Goal: Information Seeking & Learning: Understand process/instructions

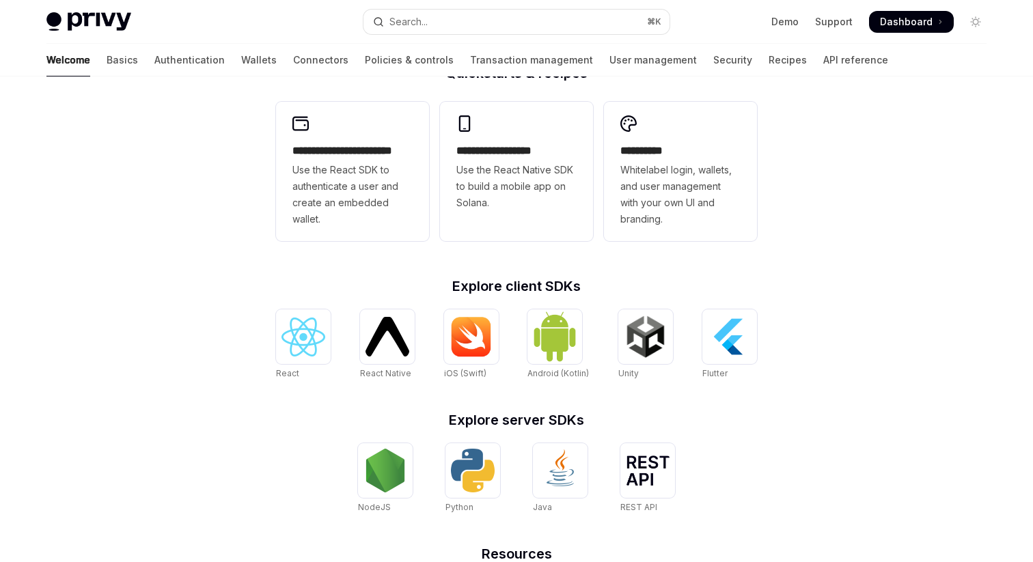
scroll to position [375, 0]
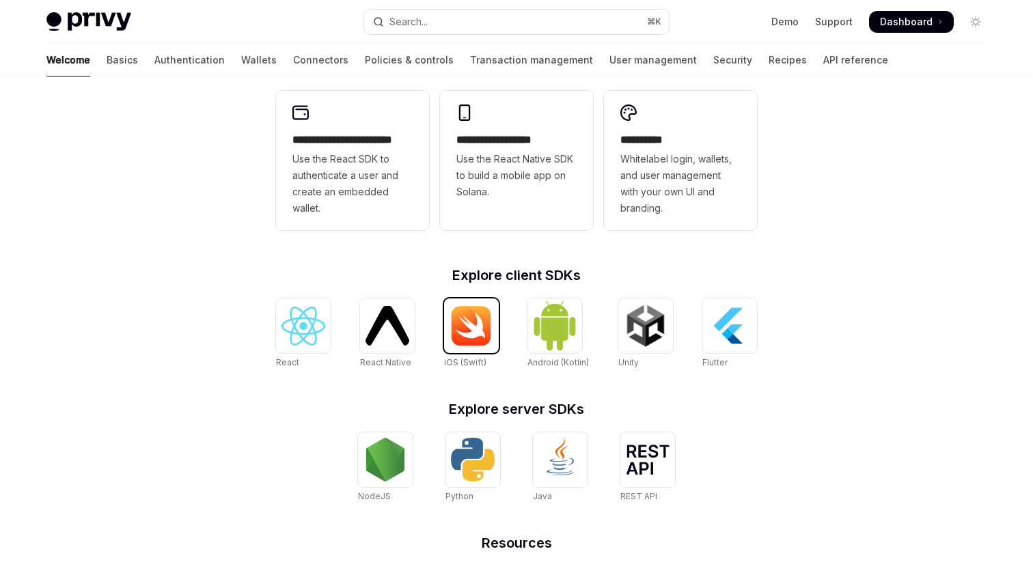
click at [468, 323] on img at bounding box center [472, 325] width 44 height 41
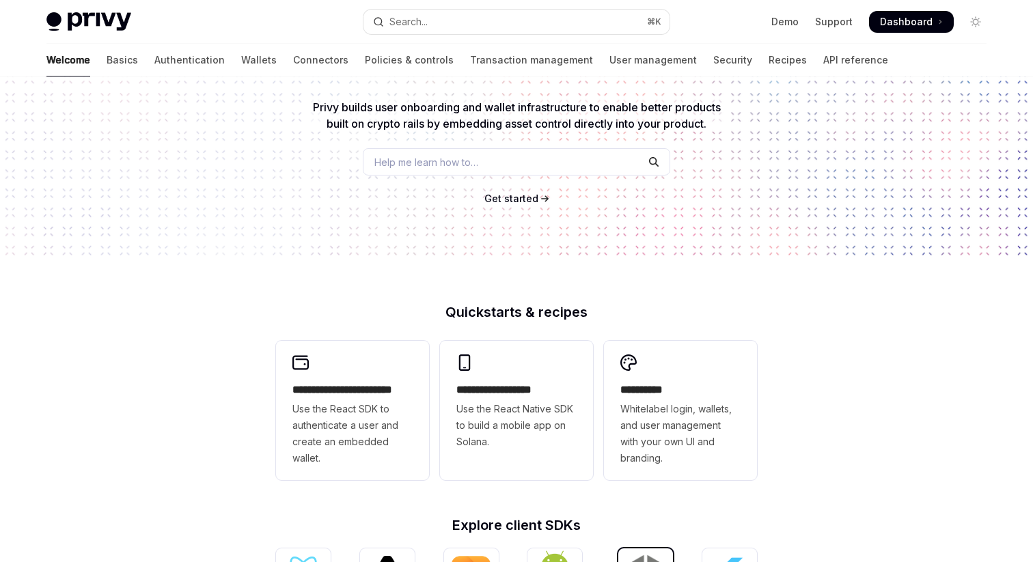
scroll to position [0, 0]
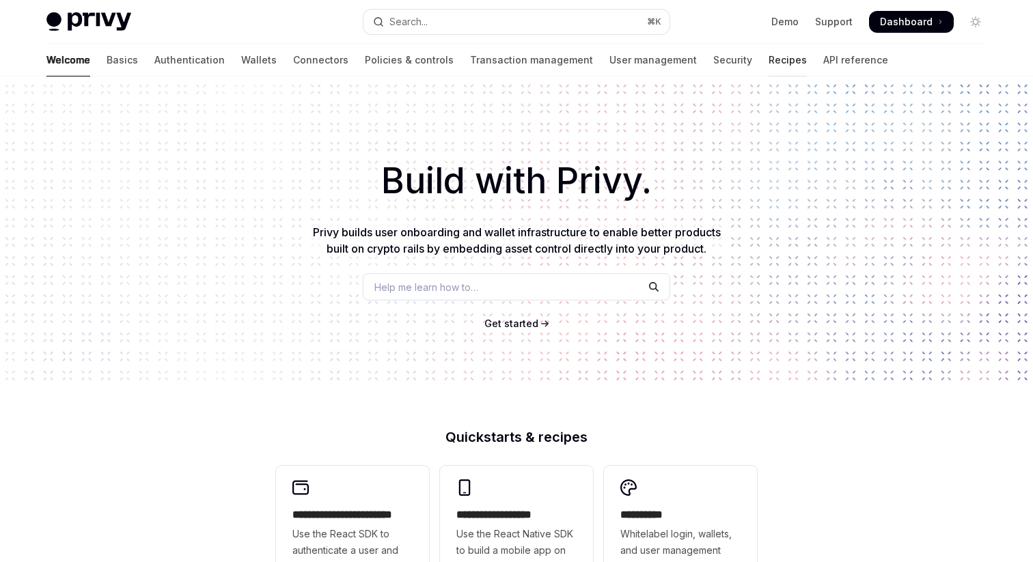
click at [769, 72] on link "Recipes" at bounding box center [788, 60] width 38 height 33
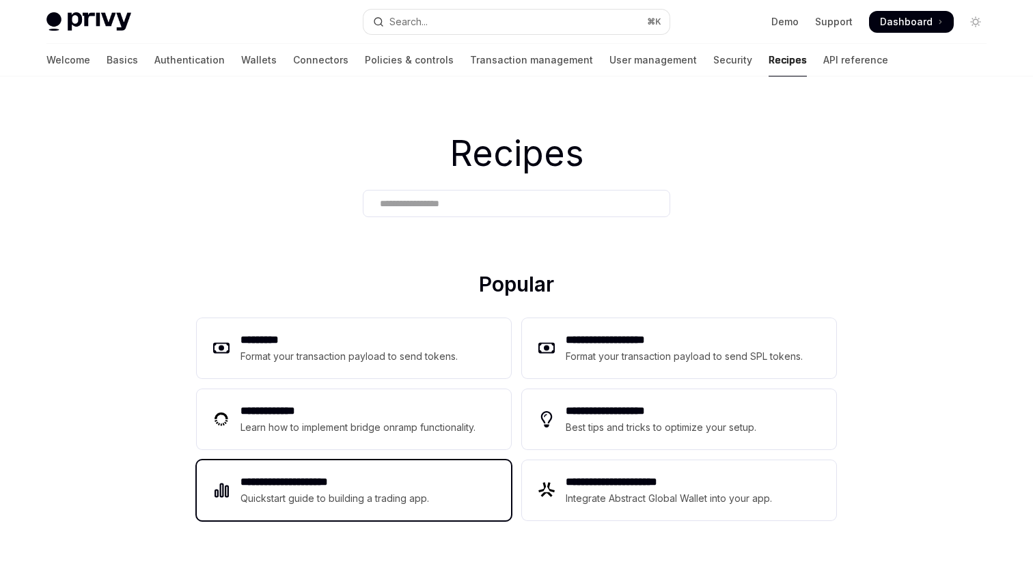
click at [373, 480] on h2 "**********" at bounding box center [334, 482] width 189 height 16
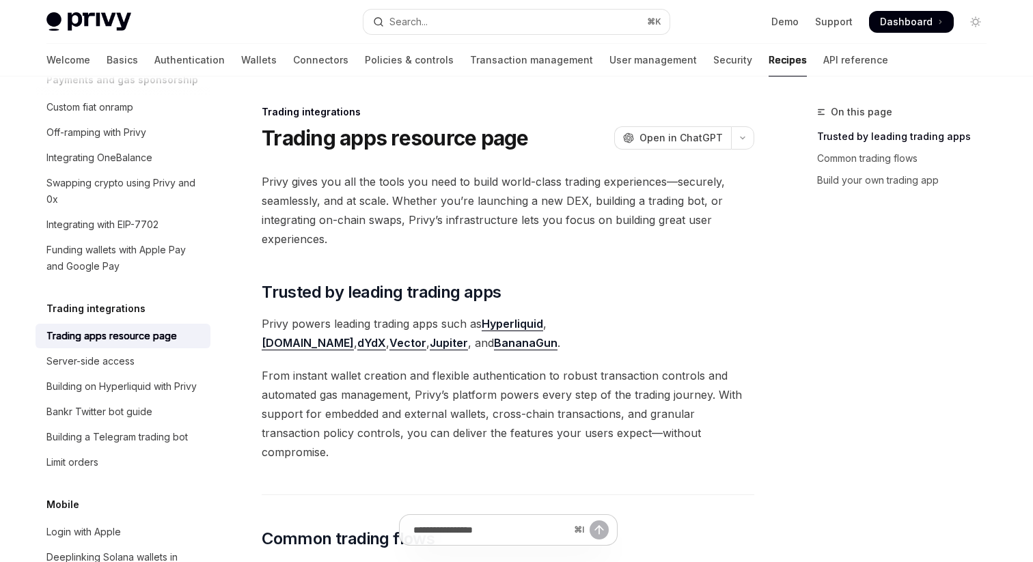
click at [354, 336] on link "[DOMAIN_NAME]" at bounding box center [308, 343] width 92 height 14
click at [494, 342] on link "BananaGun" at bounding box center [526, 343] width 64 height 14
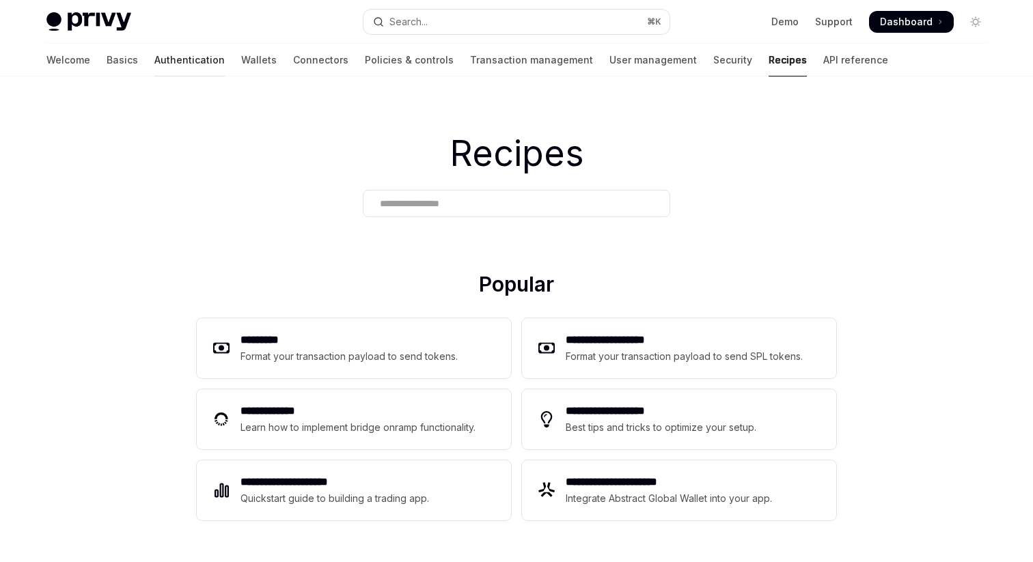
click at [154, 68] on link "Authentication" at bounding box center [189, 60] width 70 height 33
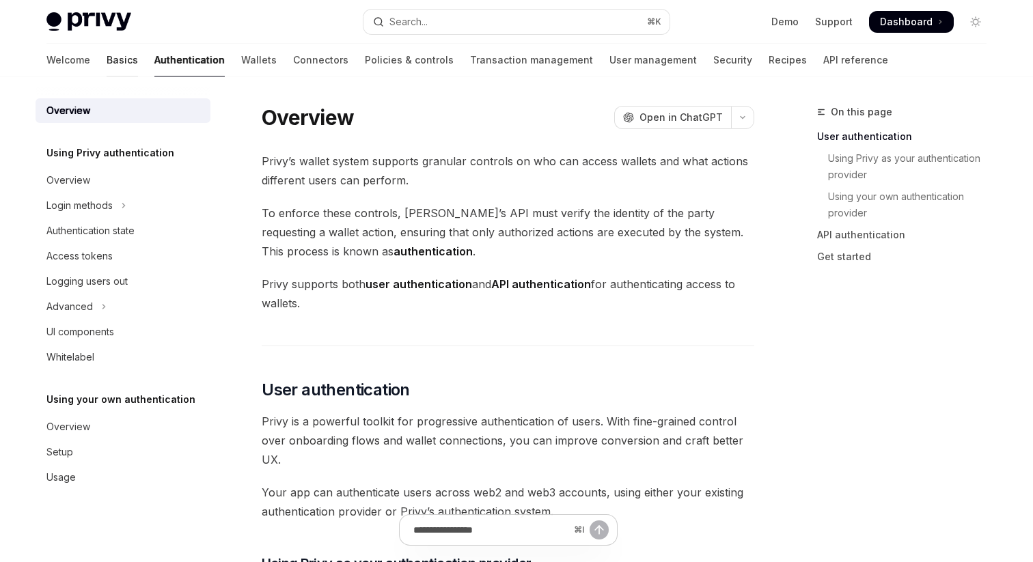
click at [107, 59] on link "Basics" at bounding box center [122, 60] width 31 height 33
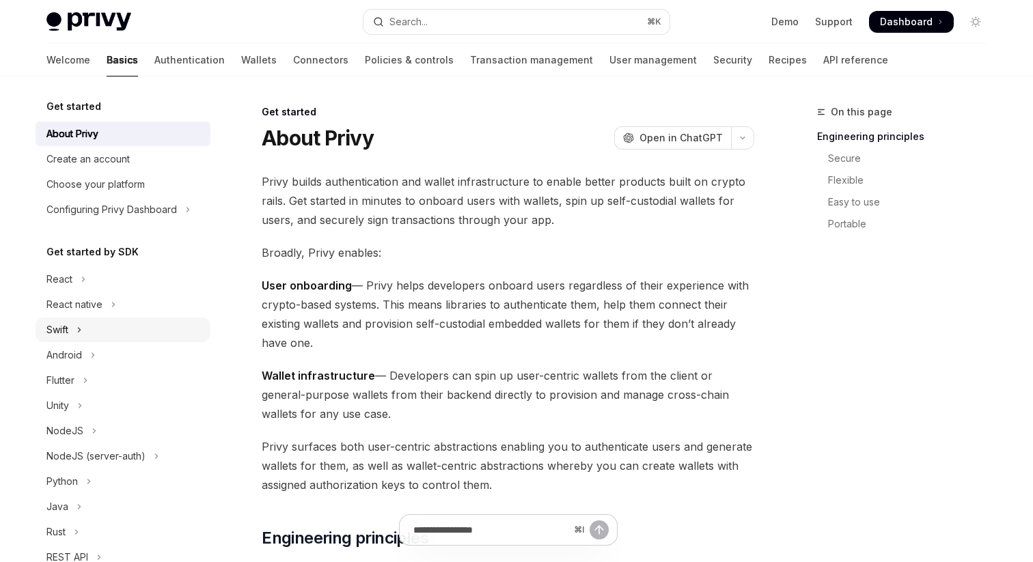
click at [133, 328] on button "Swift" at bounding box center [123, 330] width 175 height 25
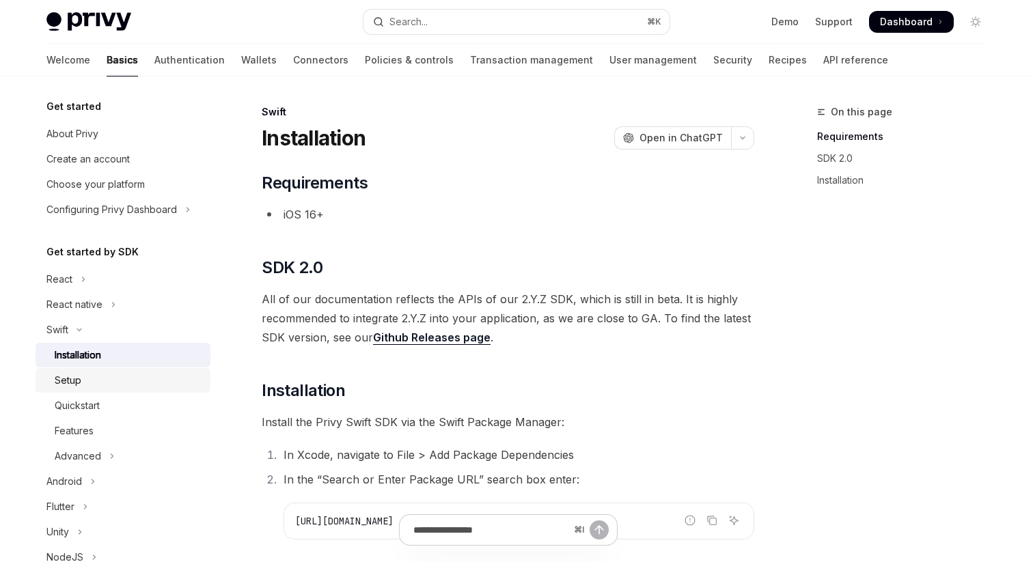
click at [122, 391] on link "Setup" at bounding box center [123, 380] width 175 height 25
type textarea "*"
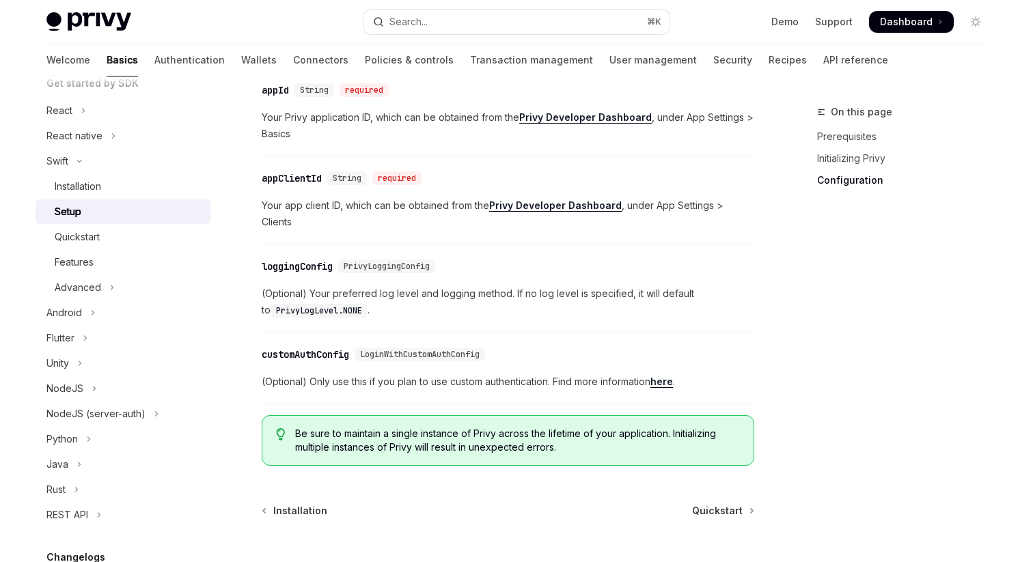
scroll to position [695, 0]
